Goal: Task Accomplishment & Management: Use online tool/utility

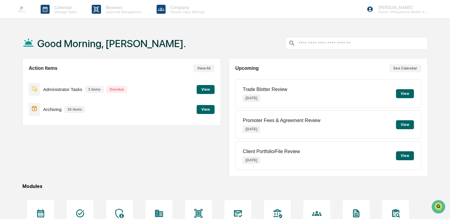
click at [396, 92] on button "View" at bounding box center [405, 93] width 18 height 9
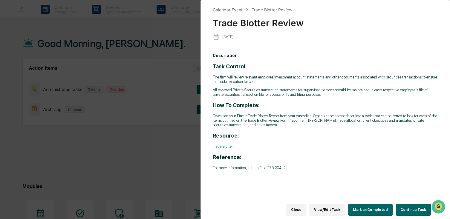
click at [400, 207] on button "Continue Task" at bounding box center [412, 210] width 35 height 12
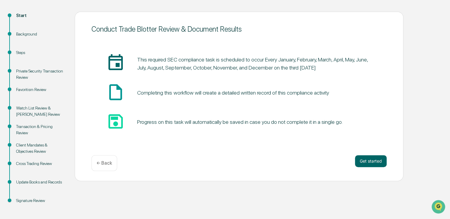
scroll to position [60, 0]
click at [374, 163] on button "Get started" at bounding box center [371, 161] width 32 height 12
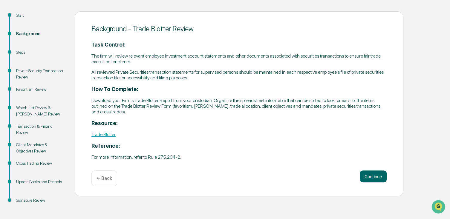
click at [106, 134] on link "Trade Blotter" at bounding box center [103, 135] width 24 height 6
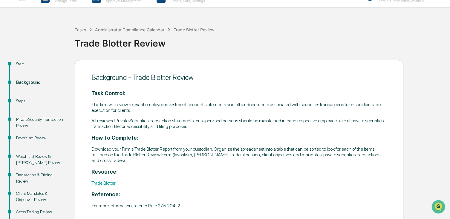
scroll to position [0, 0]
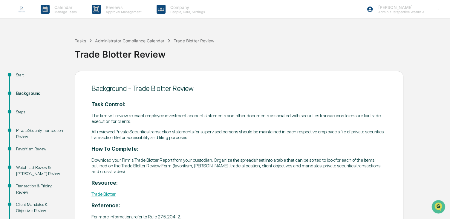
drag, startPoint x: 19, startPoint y: 6, endPoint x: 48, endPoint y: 19, distance: 32.1
click at [19, 6] on img at bounding box center [21, 9] width 14 height 14
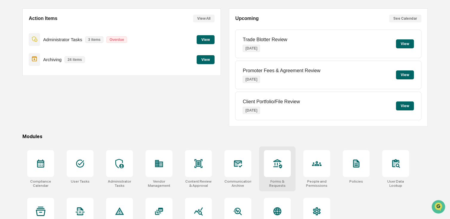
scroll to position [70, 0]
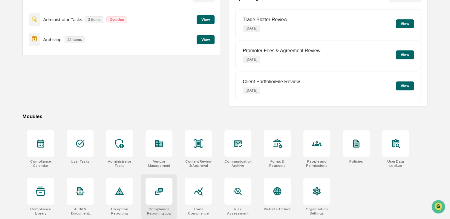
click at [146, 201] on div at bounding box center [158, 191] width 27 height 27
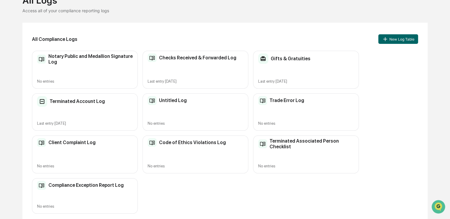
scroll to position [49, 0]
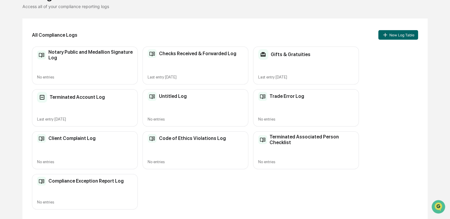
click at [295, 97] on h2 "Trade Error Log" at bounding box center [286, 96] width 35 height 6
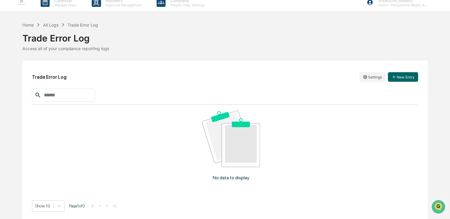
scroll to position [9, 0]
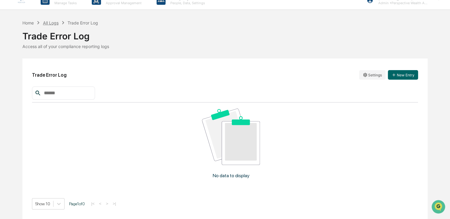
click at [47, 24] on div "All Logs" at bounding box center [51, 22] width 16 height 5
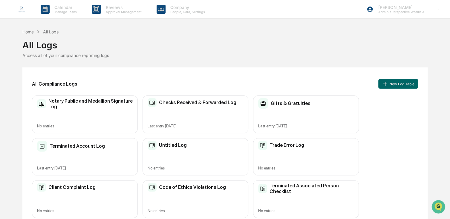
click at [295, 141] on div "Trade Error Log" at bounding box center [281, 145] width 46 height 9
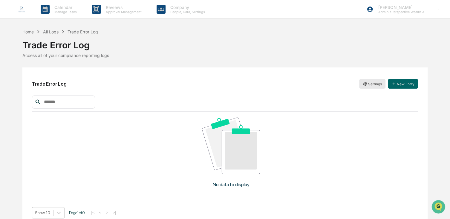
click at [368, 84] on html "Calendar Manage Tasks Reviews Approval Management Company People, Data, Setting…" at bounding box center [225, 109] width 450 height 219
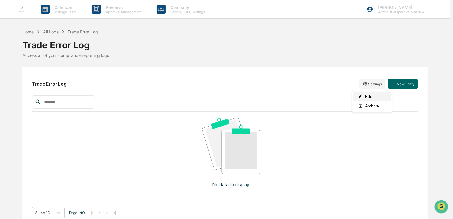
click at [370, 95] on div "Edit" at bounding box center [372, 97] width 38 height 10
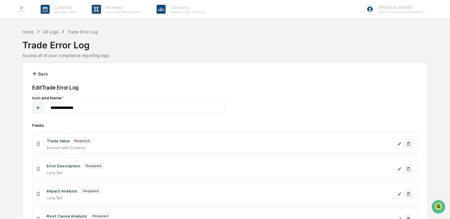
click at [45, 76] on button "Back" at bounding box center [40, 74] width 16 height 12
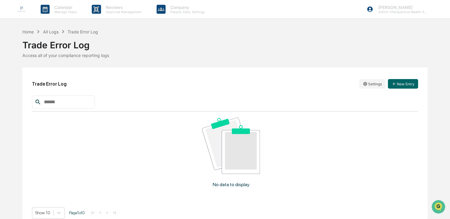
click at [70, 102] on input "text" at bounding box center [67, 102] width 51 height 8
click at [51, 29] on div "All Logs" at bounding box center [51, 31] width 16 height 5
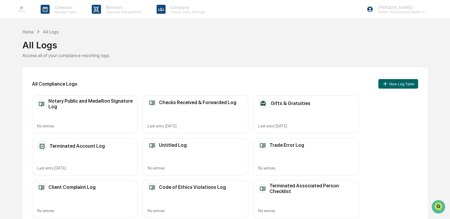
click at [30, 13] on link at bounding box center [25, 9] width 22 height 19
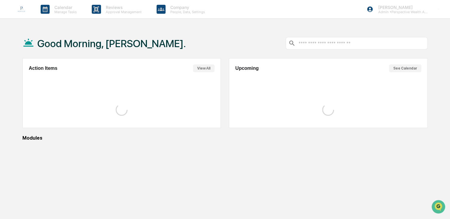
click at [26, 12] on img at bounding box center [21, 9] width 14 height 14
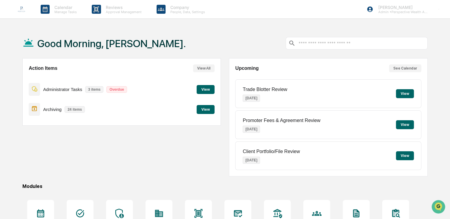
click at [411, 91] on button "View" at bounding box center [405, 93] width 18 height 9
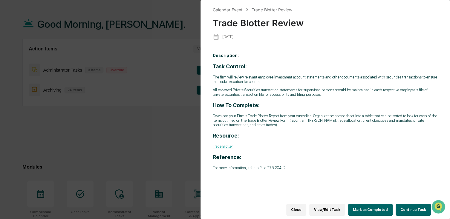
scroll to position [30, 0]
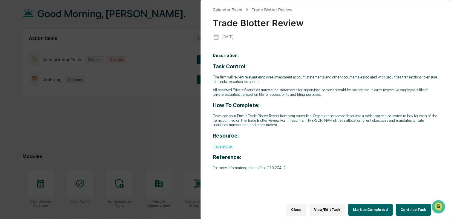
click at [409, 206] on button "Continue Task" at bounding box center [412, 210] width 35 height 12
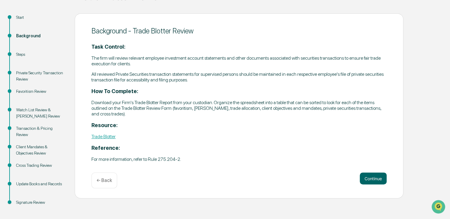
scroll to position [62, 0]
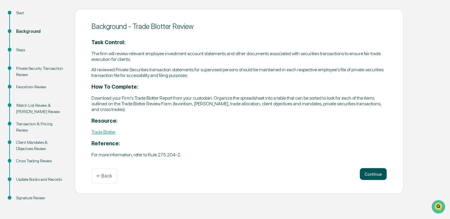
click at [370, 175] on button "Continue" at bounding box center [373, 174] width 27 height 12
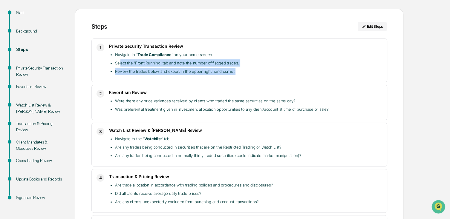
drag, startPoint x: 120, startPoint y: 63, endPoint x: 256, endPoint y: 70, distance: 135.8
click at [256, 70] on ul "Navigate to ' Trade Compliance ' on your home screen. Select the 'Front Running…" at bounding box center [245, 63] width 273 height 24
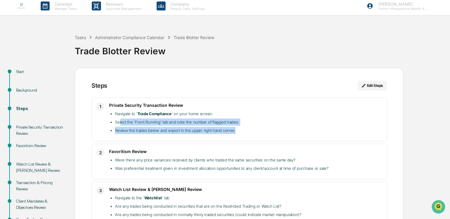
scroll to position [0, 0]
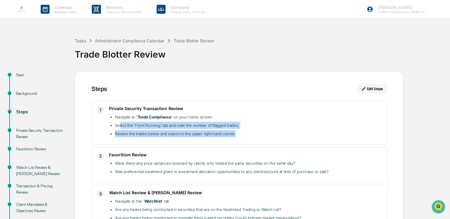
click at [18, 9] on img at bounding box center [21, 9] width 14 height 14
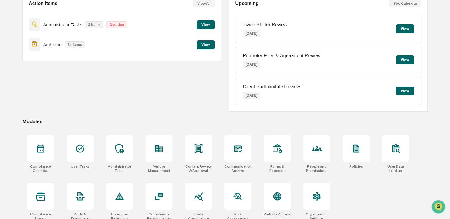
scroll to position [70, 0]
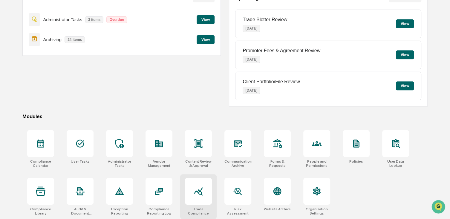
click at [196, 195] on icon at bounding box center [199, 192] width 10 height 10
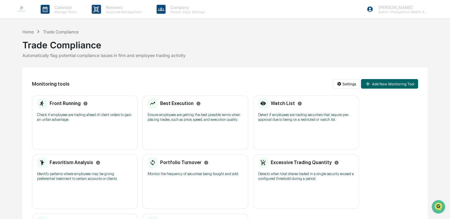
click at [74, 108] on div "Front Running" at bounding box center [62, 103] width 50 height 11
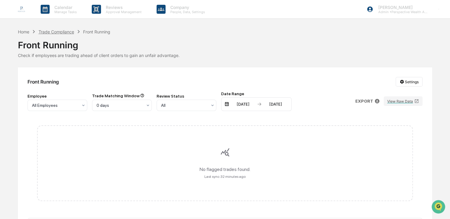
click at [64, 32] on div "Trade Compliance" at bounding box center [57, 31] width 36 height 5
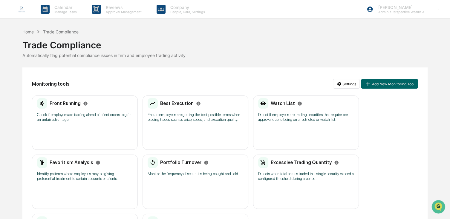
click at [179, 103] on h2 "Best Execution" at bounding box center [176, 104] width 33 height 6
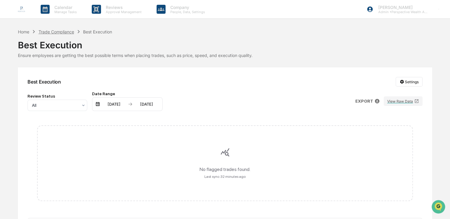
click at [54, 30] on div "Trade Compliance" at bounding box center [57, 31] width 36 height 5
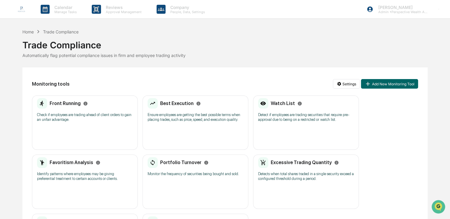
click at [275, 105] on h2 "Watch List" at bounding box center [283, 104] width 24 height 6
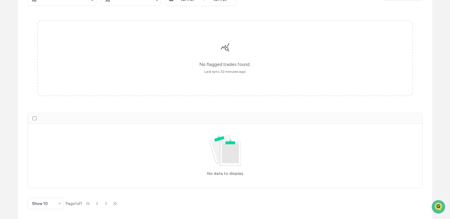
scroll to position [16, 0]
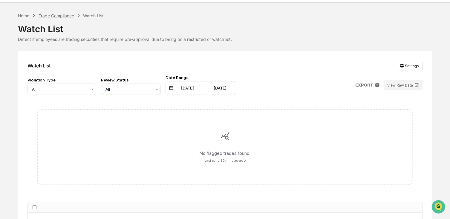
click at [49, 16] on div "Trade Compliance" at bounding box center [57, 15] width 36 height 5
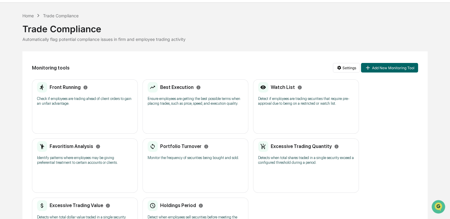
click at [80, 147] on h2 "Favoritism Analysis" at bounding box center [72, 147] width 44 height 6
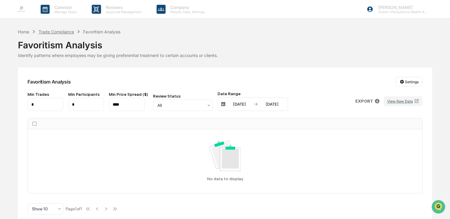
click at [48, 30] on div "Trade Compliance" at bounding box center [57, 31] width 36 height 5
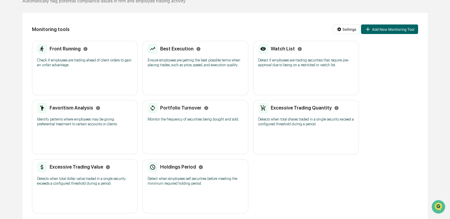
scroll to position [59, 0]
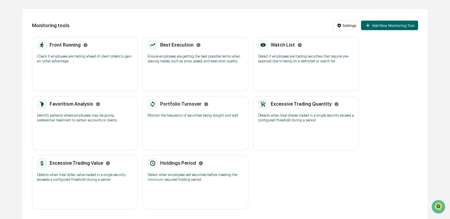
click at [169, 102] on h2 "Portfolio Turnover" at bounding box center [180, 104] width 41 height 6
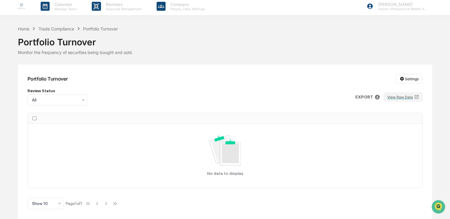
scroll to position [4, 0]
click at [59, 29] on div "Trade Compliance" at bounding box center [57, 28] width 36 height 5
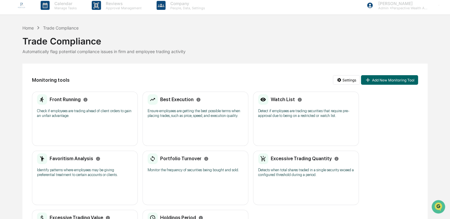
scroll to position [59, 0]
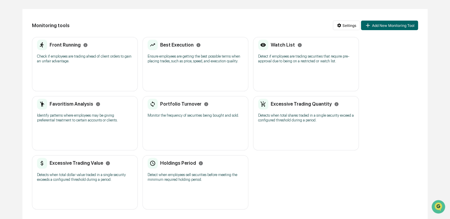
click at [282, 103] on h2 "Excessive Trading Quantity" at bounding box center [301, 104] width 61 height 6
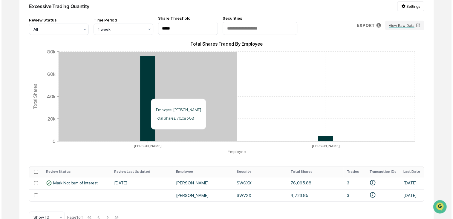
scroll to position [93, 0]
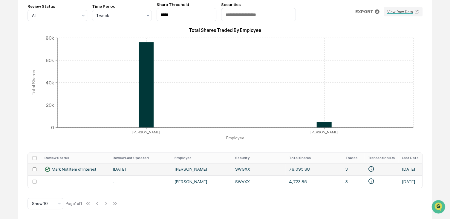
click at [59, 167] on span "Mark Not Item of Interest" at bounding box center [74, 169] width 44 height 5
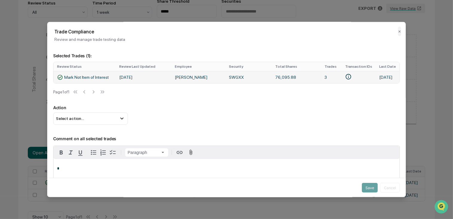
click at [74, 80] on span "Mark Not Item of Interest" at bounding box center [86, 77] width 44 height 5
click at [76, 79] on span "Mark Not Item of Interest" at bounding box center [86, 77] width 44 height 5
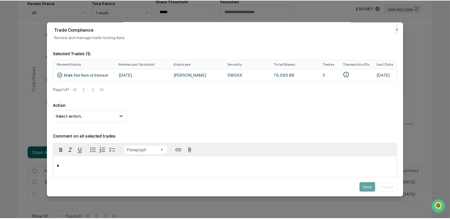
scroll to position [0, 0]
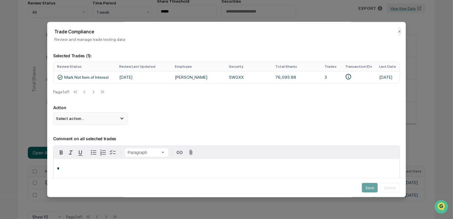
click at [99, 124] on div "Select action..." at bounding box center [90, 119] width 75 height 12
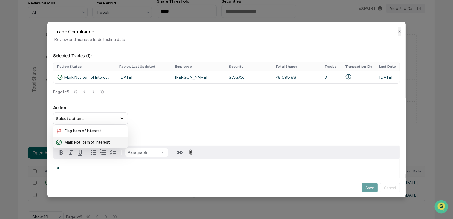
click at [105, 144] on div "Mark Not Item of Interest" at bounding box center [91, 142] width 70 height 7
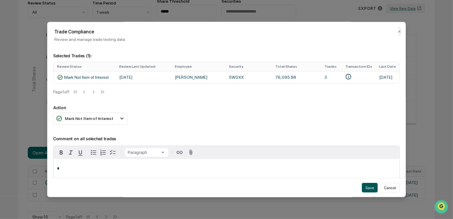
click at [363, 187] on button "Save" at bounding box center [370, 188] width 16 height 10
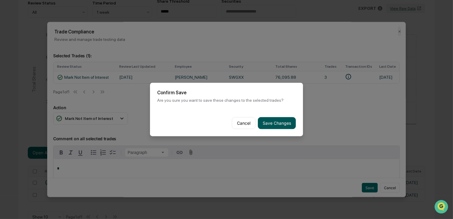
click at [271, 124] on button "Save Changes" at bounding box center [277, 123] width 38 height 12
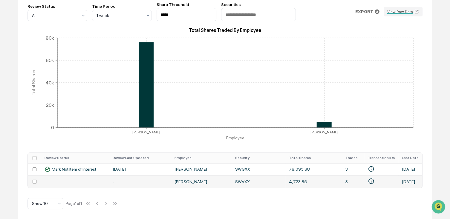
click at [77, 179] on td at bounding box center [75, 182] width 68 height 12
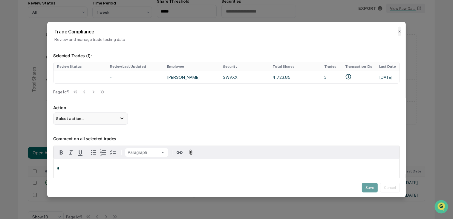
click at [94, 124] on div "Select action..." at bounding box center [90, 119] width 75 height 12
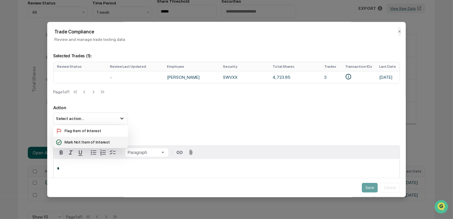
click at [92, 142] on div "Mark Not Item of Interest" at bounding box center [91, 142] width 70 height 7
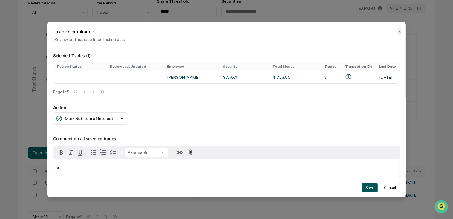
click at [365, 185] on button "Save" at bounding box center [370, 188] width 16 height 10
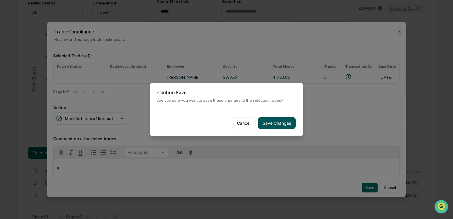
click at [269, 123] on button "Save Changes" at bounding box center [277, 123] width 38 height 12
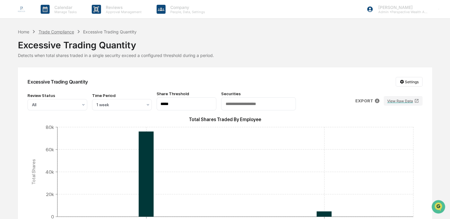
click at [69, 30] on div "Trade Compliance" at bounding box center [57, 31] width 36 height 5
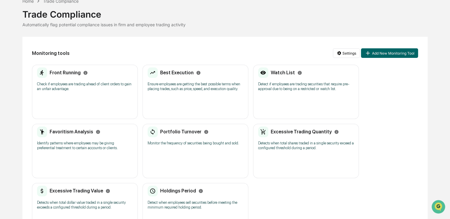
scroll to position [59, 0]
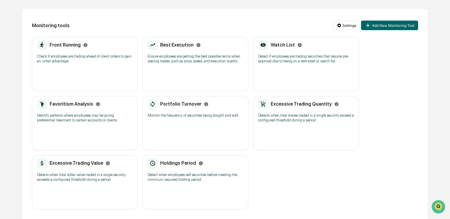
click at [169, 162] on h2 "Holdings Period" at bounding box center [178, 163] width 36 height 6
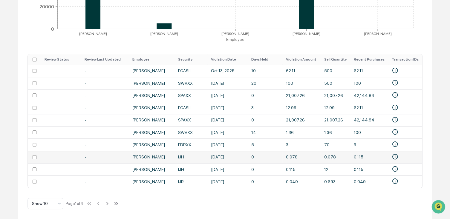
scroll to position [194, 0]
